Goal: Browse casually

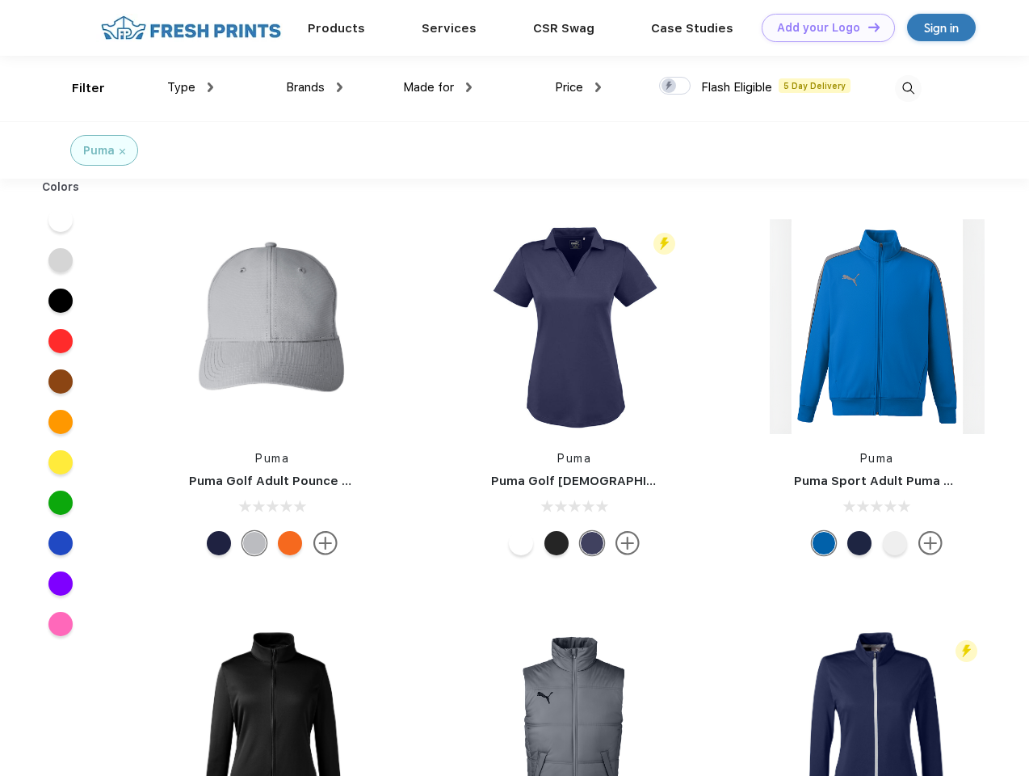
click at [822, 27] on link "Add your Logo Design Tool" at bounding box center [828, 28] width 133 height 28
click at [0, 0] on div "Design Tool" at bounding box center [0, 0] width 0 height 0
click at [867, 27] on link "Add your Logo Design Tool" at bounding box center [828, 28] width 133 height 28
click at [78, 88] on div "Filter" at bounding box center [88, 88] width 33 height 19
click at [191, 87] on span "Type" at bounding box center [181, 87] width 28 height 15
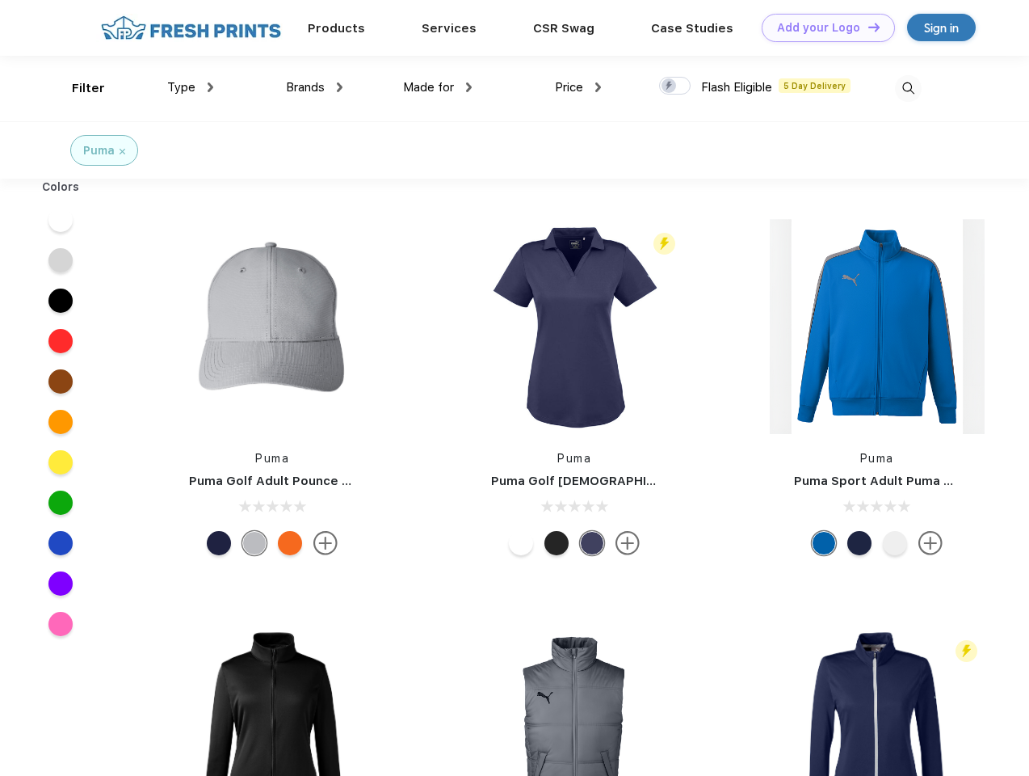
click at [314, 87] on span "Brands" at bounding box center [305, 87] width 39 height 15
click at [438, 87] on span "Made for" at bounding box center [428, 87] width 51 height 15
click at [578, 87] on span "Price" at bounding box center [569, 87] width 28 height 15
click at [675, 86] on div at bounding box center [675, 86] width 32 height 18
click at [670, 86] on input "checkbox" at bounding box center [664, 81] width 11 height 11
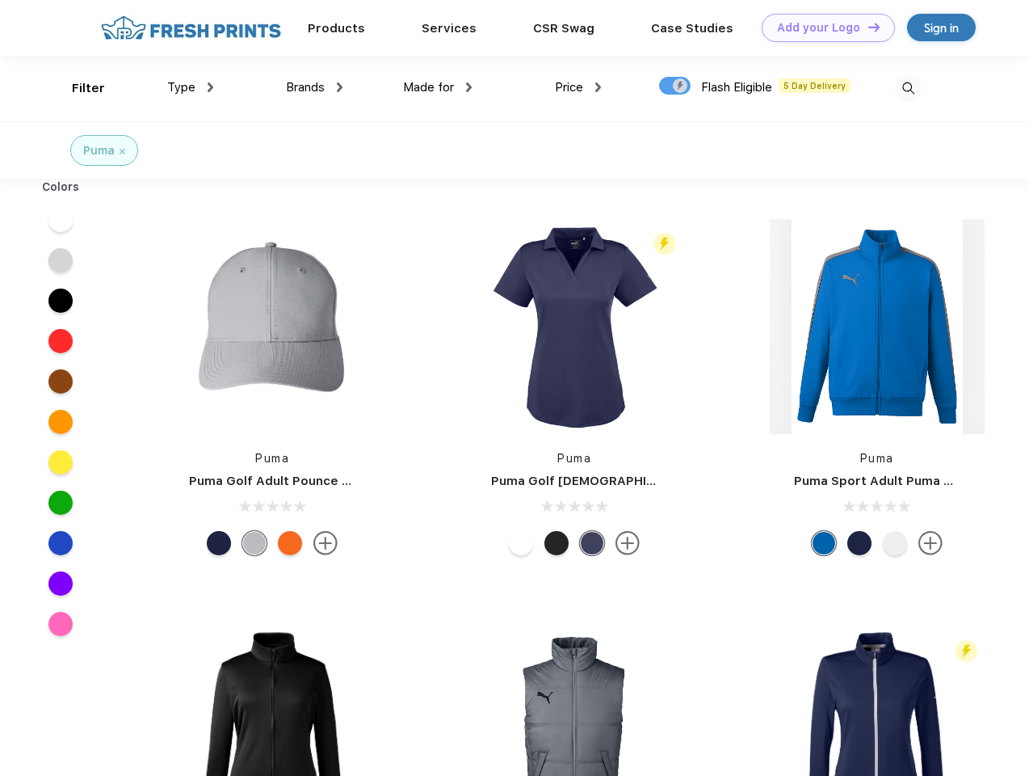
click at [908, 88] on img at bounding box center [908, 88] width 27 height 27
